Goal: Task Accomplishment & Management: Manage account settings

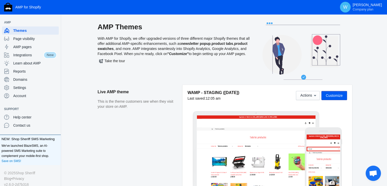
scroll to position [43, 0]
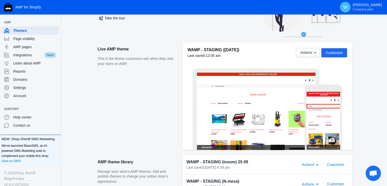
click at [332, 51] on span "Customize" at bounding box center [333, 53] width 17 height 4
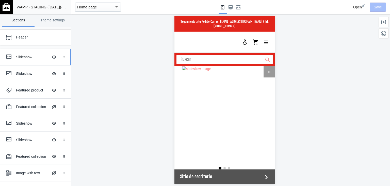
click at [14, 56] on ss-theme-editor-icon at bounding box center [10, 57] width 12 height 10
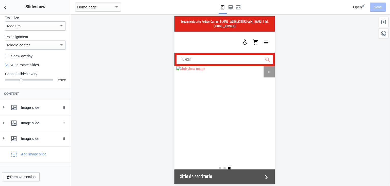
scroll to position [0, 193]
click at [8, 8] on button "Back to sections" at bounding box center [5, 7] width 10 height 14
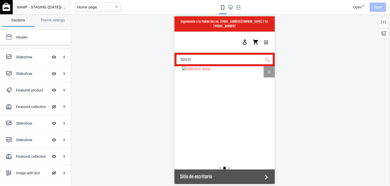
click at [9, 8] on img at bounding box center [7, 7] width 8 height 8
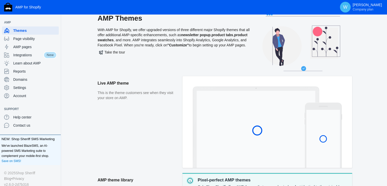
scroll to position [10, 0]
